Goal: Information Seeking & Learning: Find specific fact

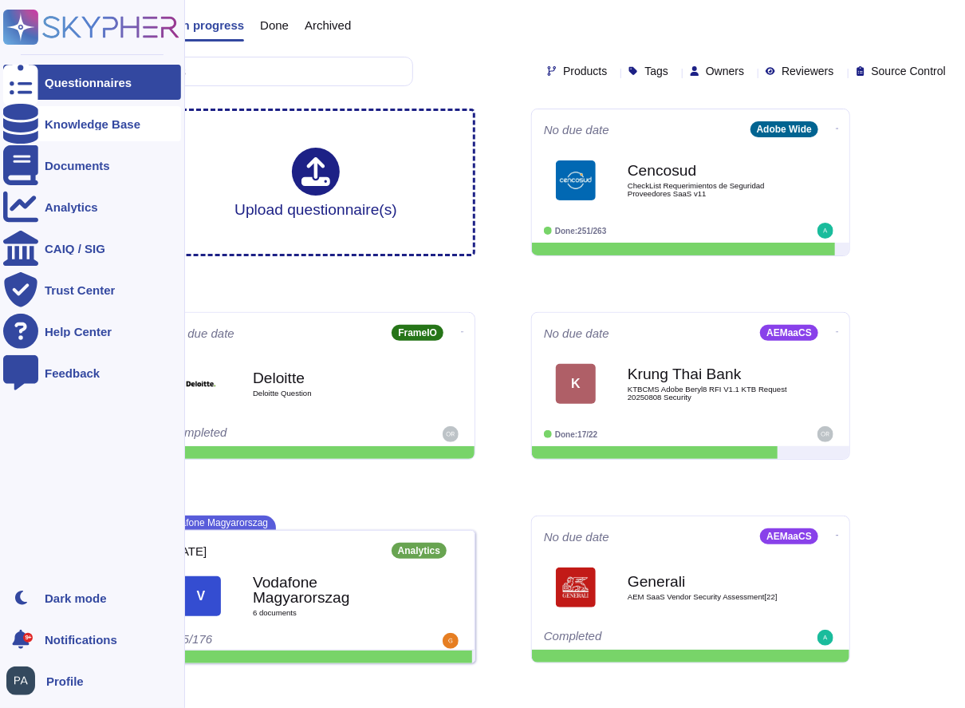
click at [19, 123] on icon at bounding box center [20, 124] width 35 height 40
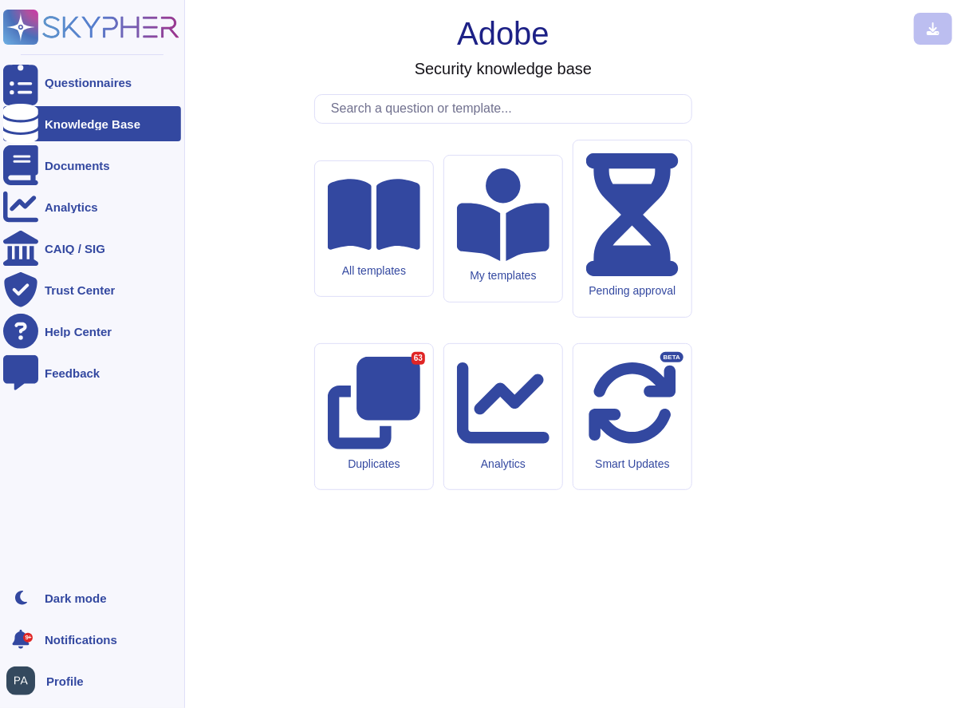
click at [133, 121] on div "Knowledge Base" at bounding box center [93, 124] width 96 height 12
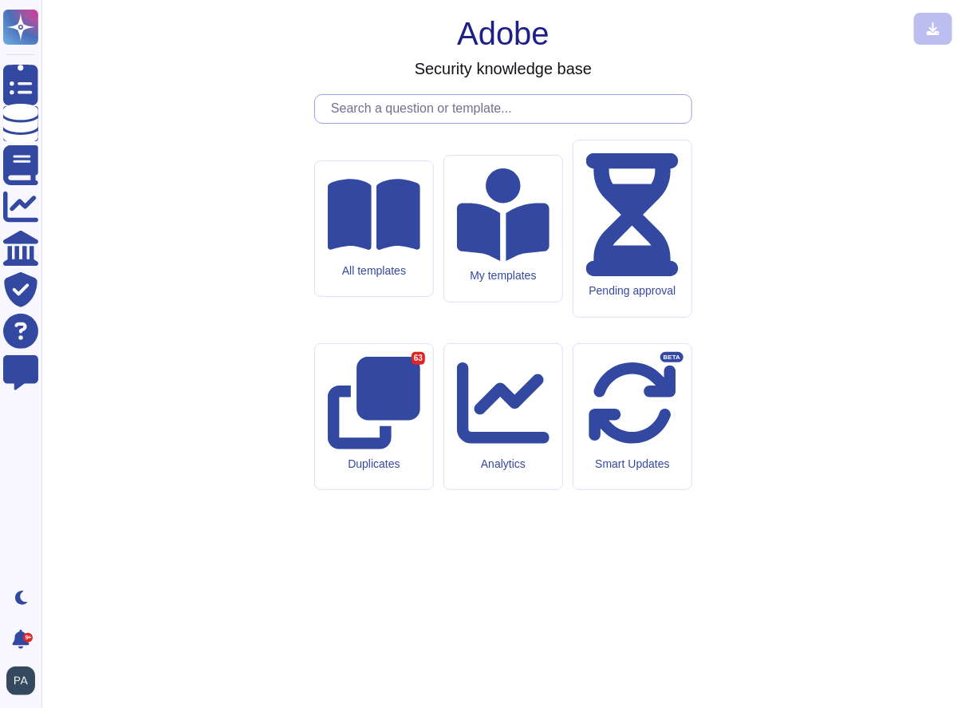
click at [368, 123] on input "text" at bounding box center [507, 109] width 369 height 28
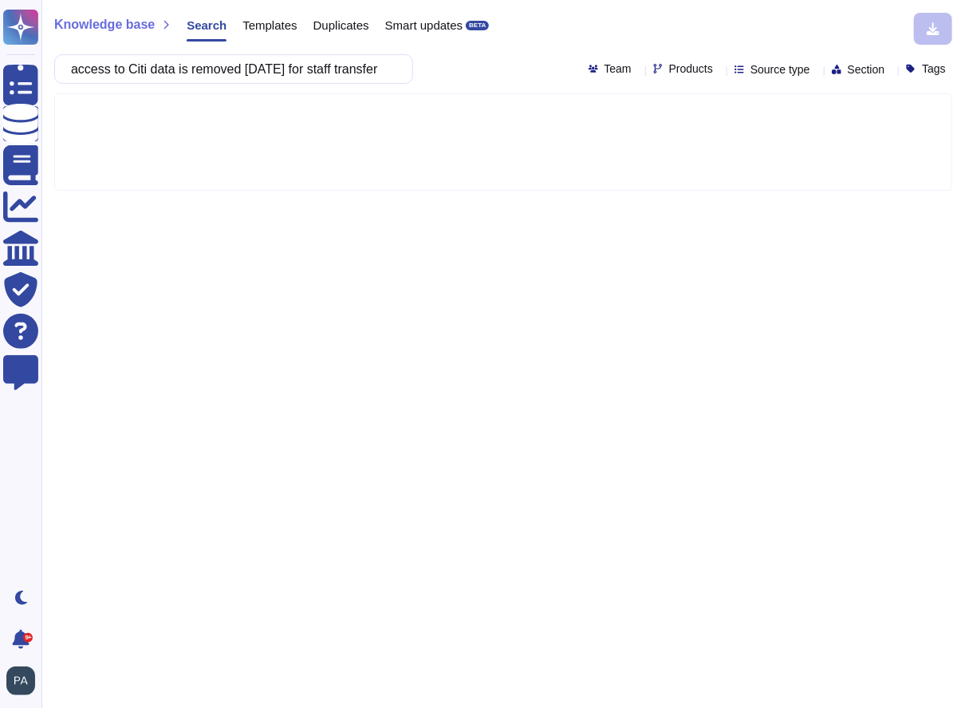
scroll to position [0, 49]
drag, startPoint x: 94, startPoint y: 70, endPoint x: 118, endPoint y: 75, distance: 24.4
click at [118, 76] on input "access to Citi data is removed [DATE] for staff transfer" at bounding box center [229, 69] width 333 height 28
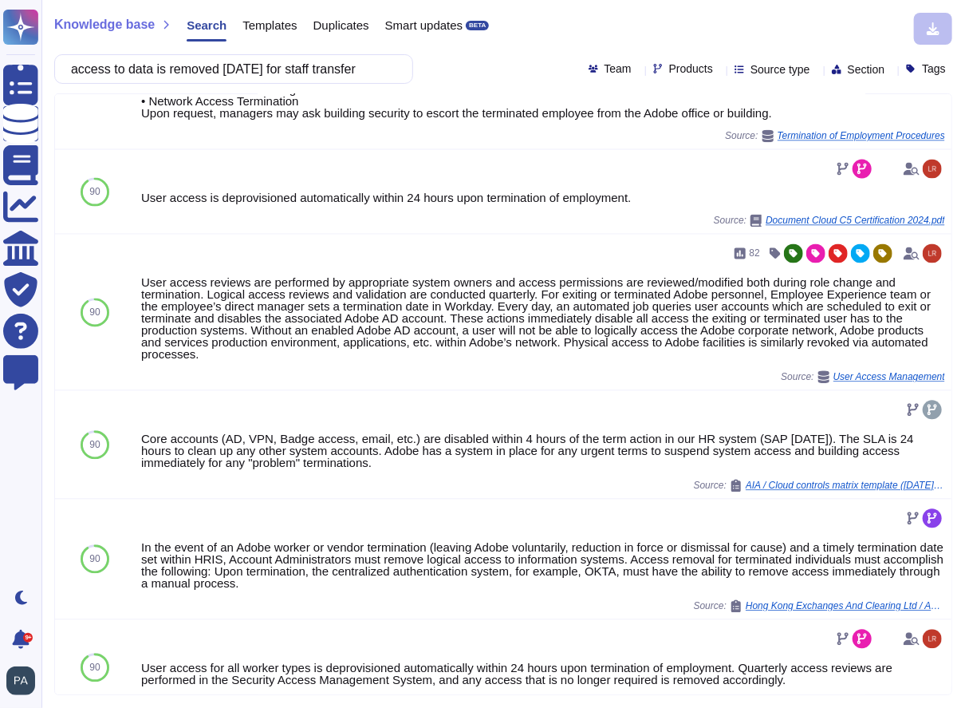
scroll to position [0, 0]
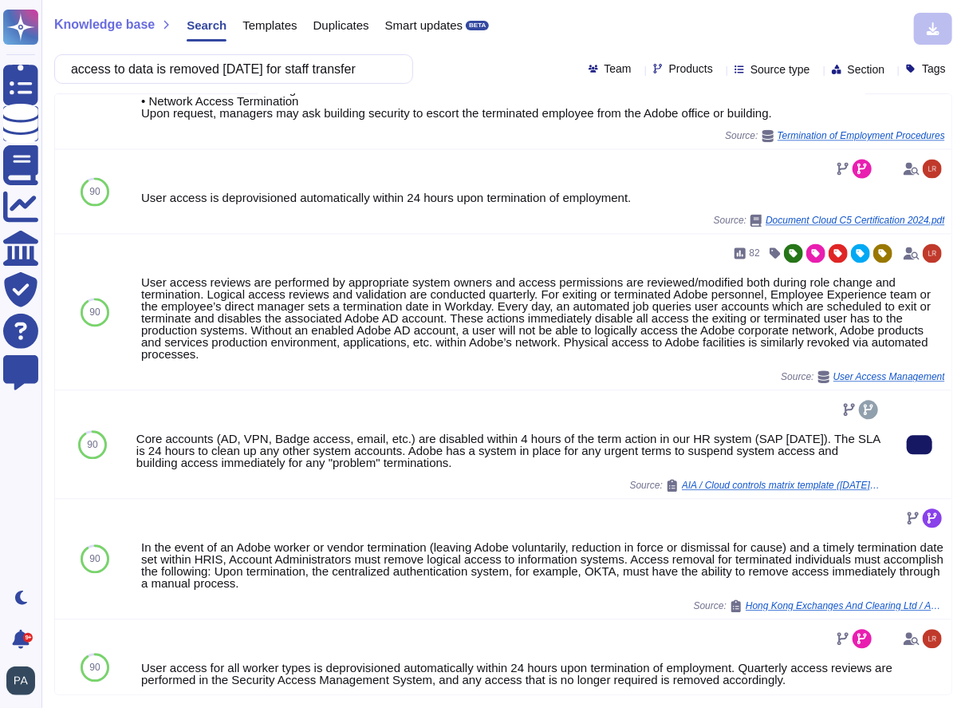
click at [920, 445] on icon at bounding box center [920, 445] width 0 height 0
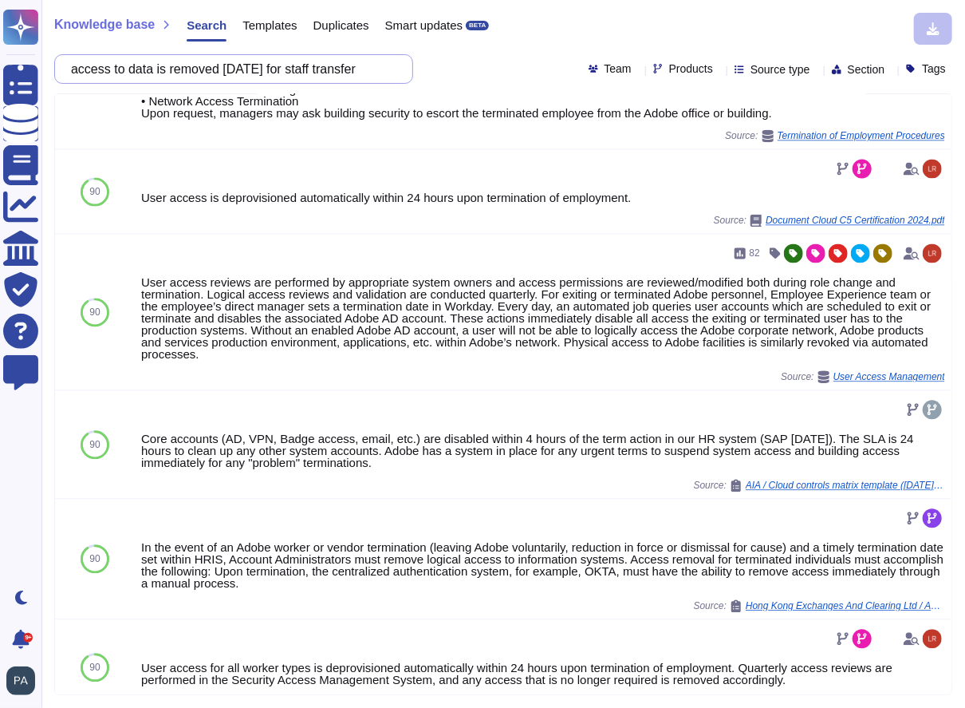
click at [86, 71] on input "access to data is removed [DATE] for staff transfer" at bounding box center [229, 69] width 333 height 28
drag, startPoint x: 86, startPoint y: 71, endPoint x: 418, endPoint y: 80, distance: 332.0
click at [418, 80] on div "access to data is removed [DATE] for staff transfer Team Products Source type S…" at bounding box center [503, 69] width 898 height 30
paste input "s there any API exposed by Adobe for Citi system to consume or any Citi API exp…"
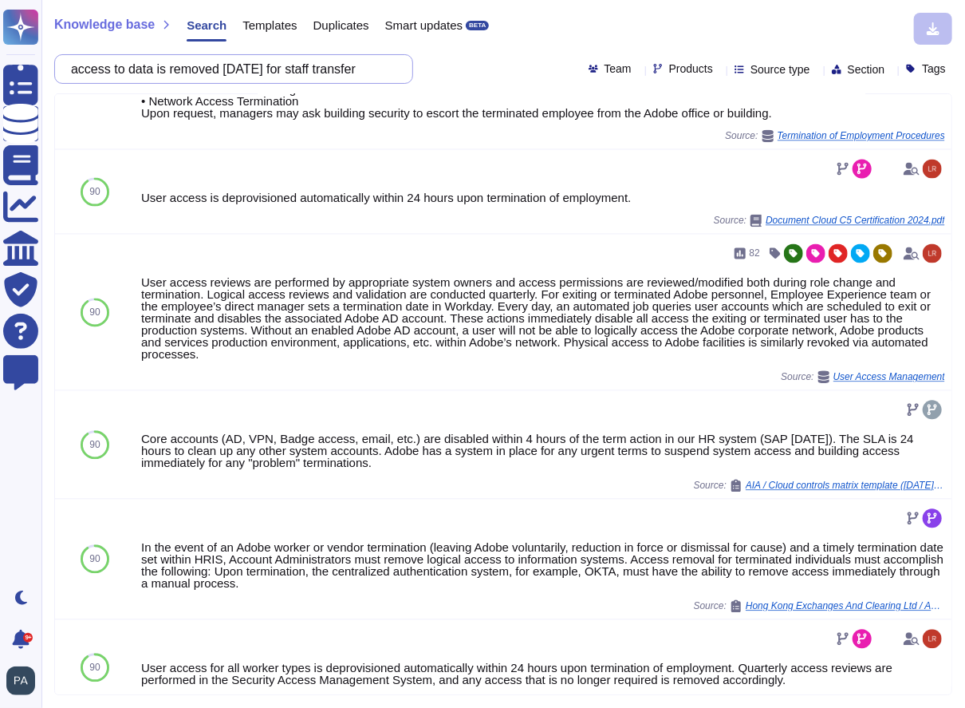
scroll to position [0, 0]
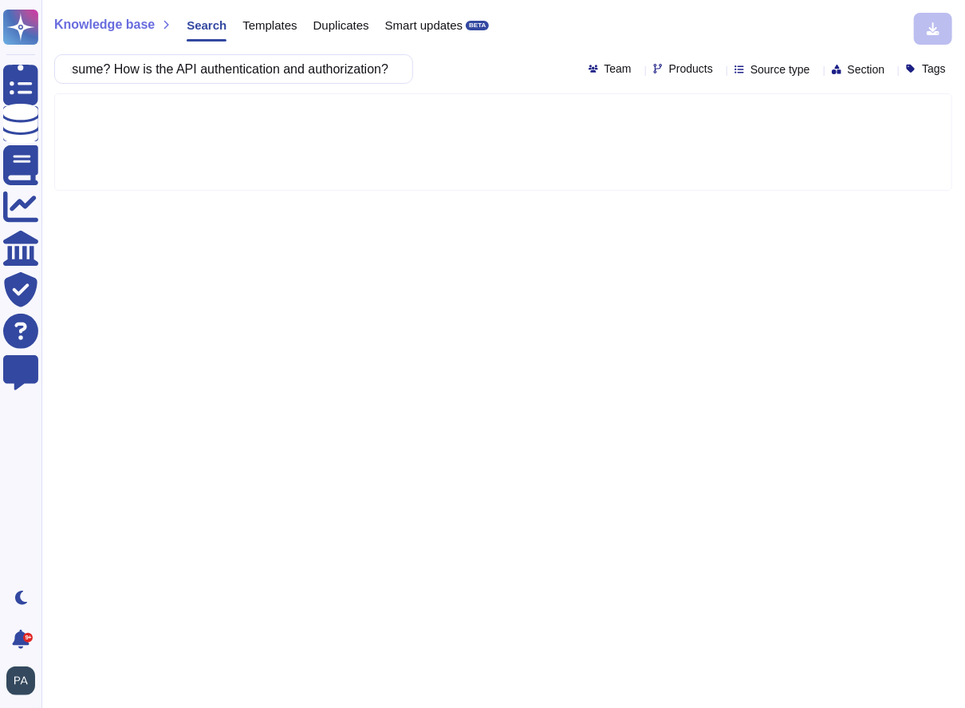
type input "s there any API exposed by Adobe for Citi system to consume or any Citi API exp…"
click at [720, 70] on icon at bounding box center [720, 70] width 0 height 0
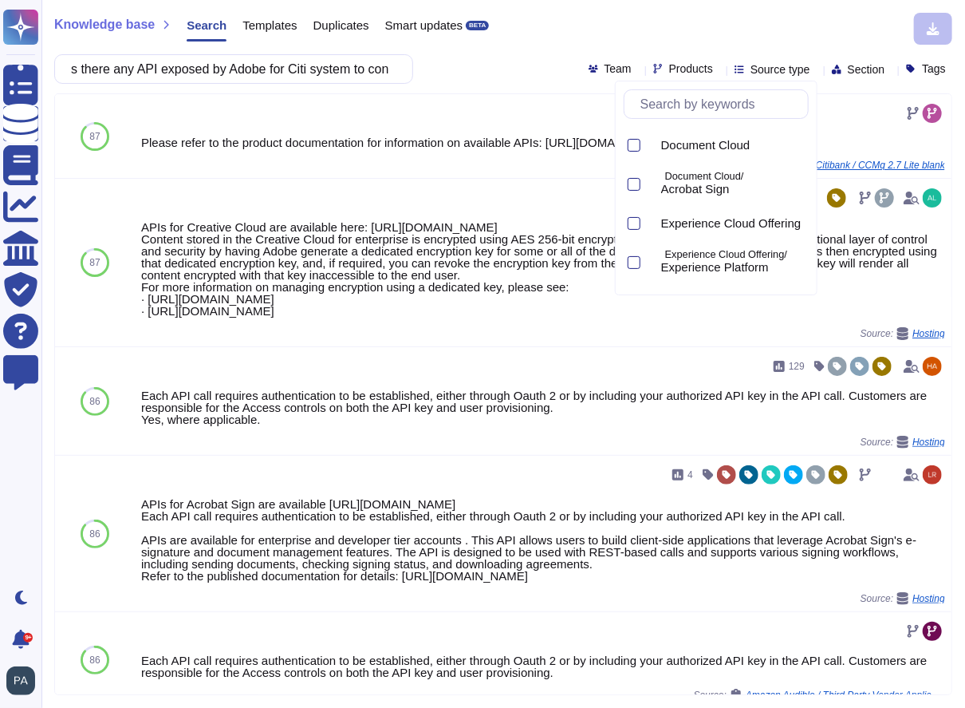
click at [684, 106] on input "text" at bounding box center [720, 104] width 175 height 28
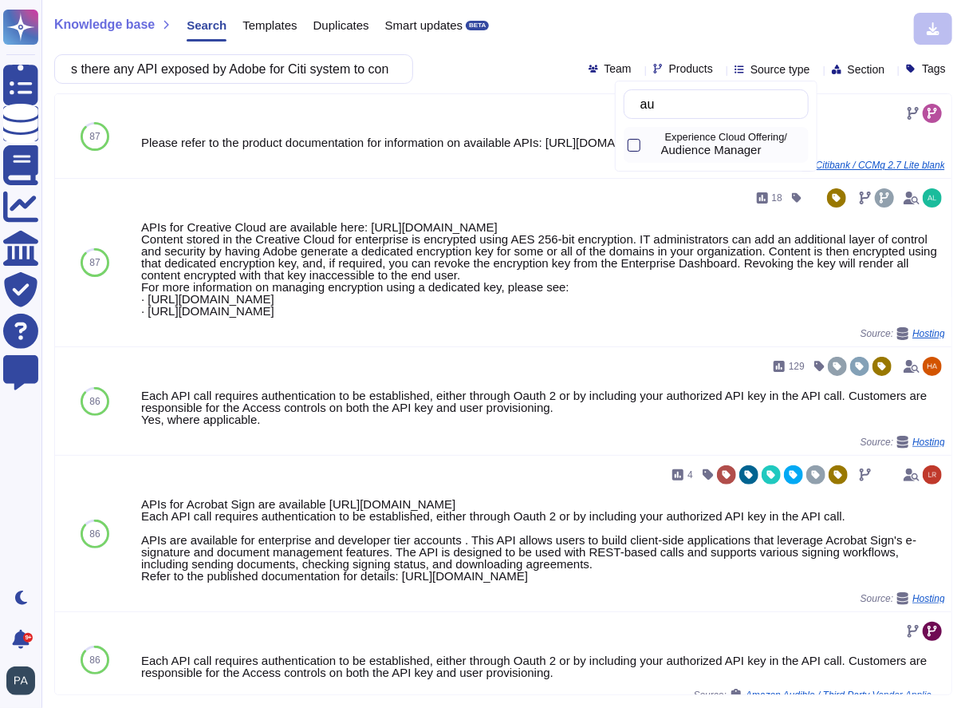
click at [639, 144] on div at bounding box center [634, 145] width 13 height 13
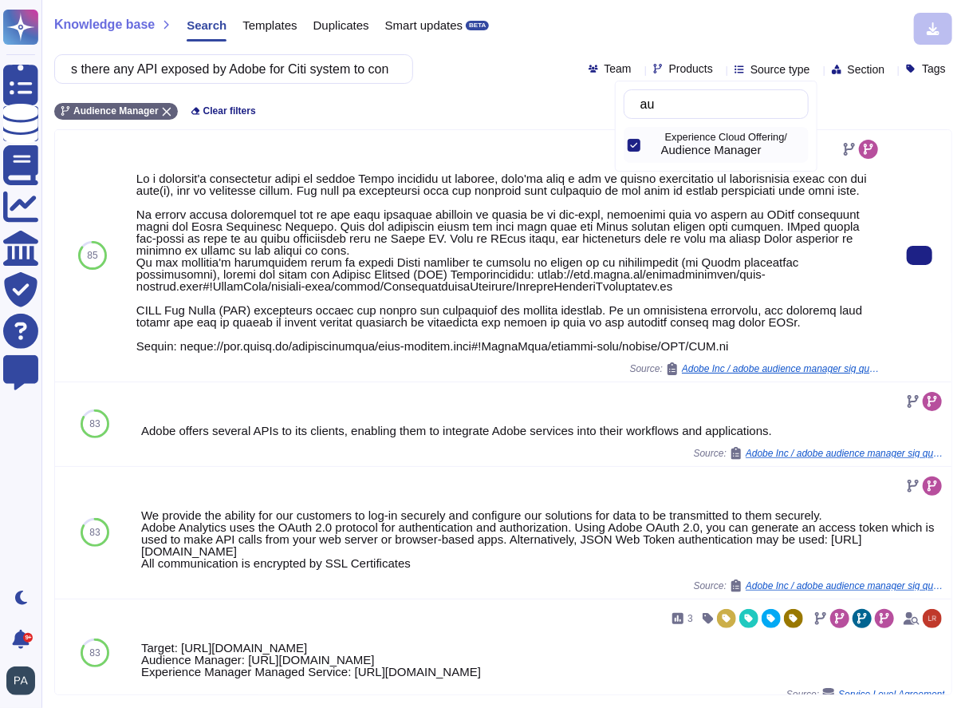
type input "au"
